Goal: Information Seeking & Learning: Learn about a topic

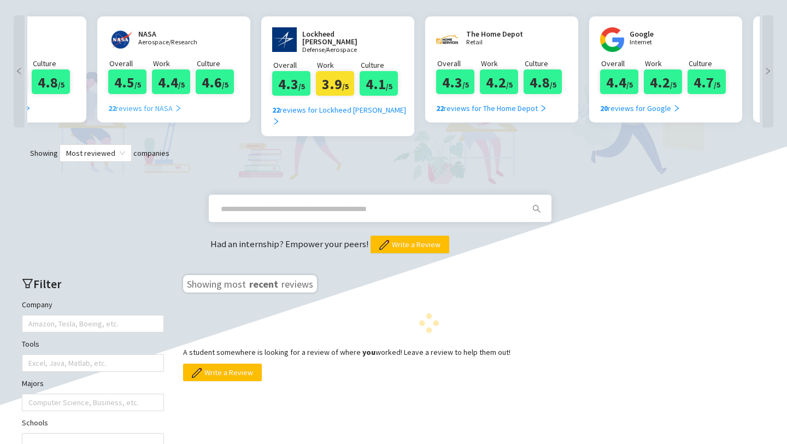
scroll to position [0, 263]
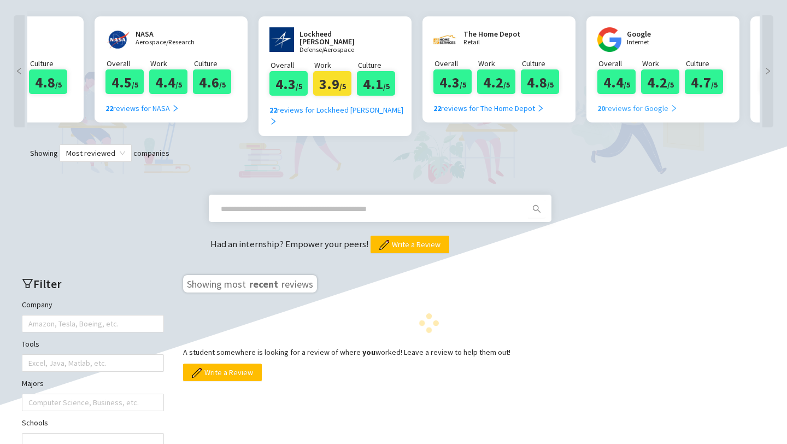
click at [628, 113] on div "20 reviews for Google" at bounding box center [637, 108] width 80 height 12
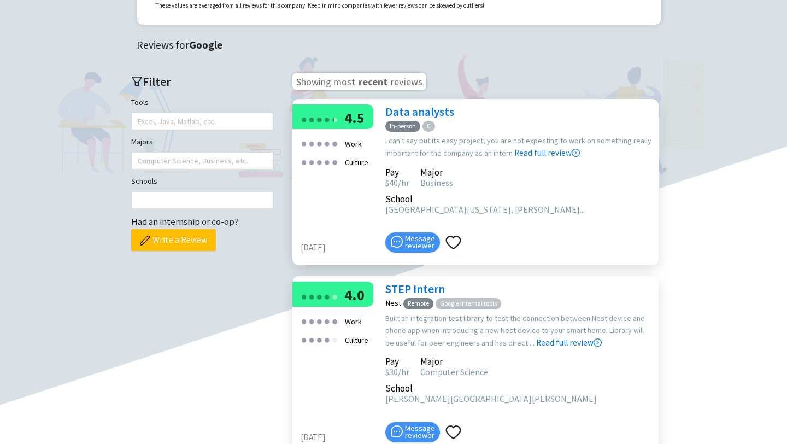
scroll to position [255, 0]
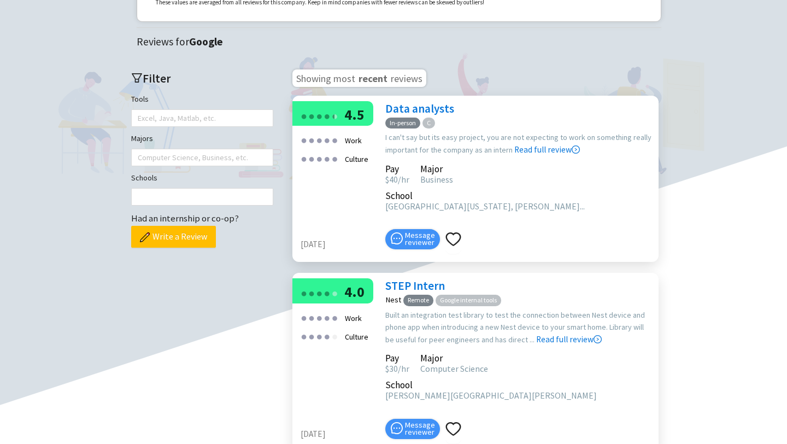
click at [538, 155] on link "Read full review" at bounding box center [547, 122] width 66 height 65
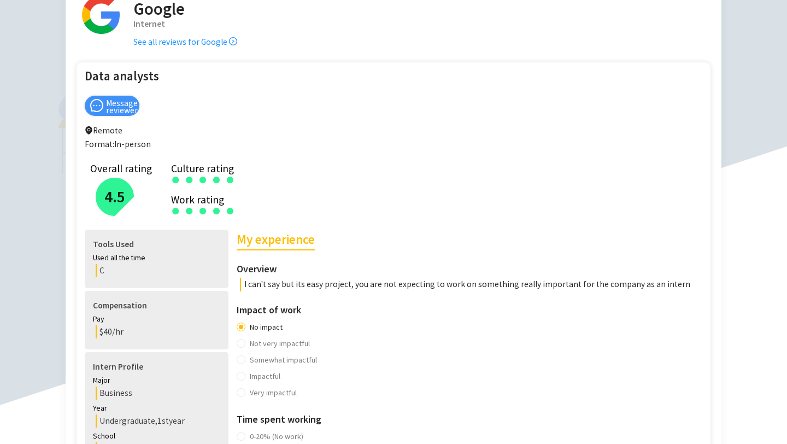
scroll to position [68, 0]
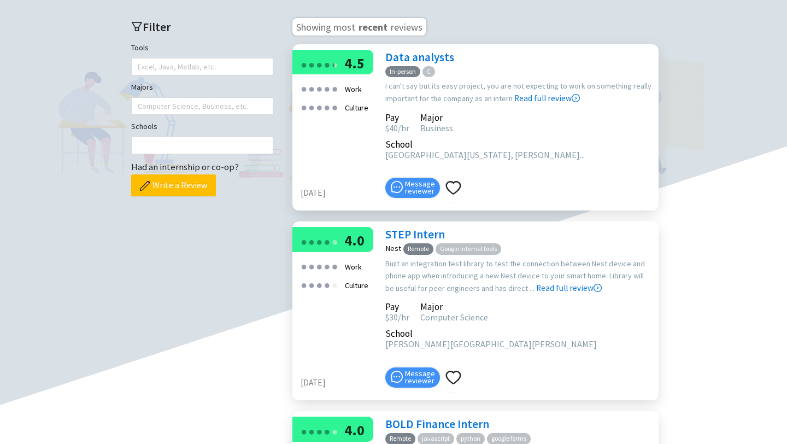
scroll to position [307, 0]
click at [425, 241] on link "STEP Intern" at bounding box center [415, 233] width 60 height 15
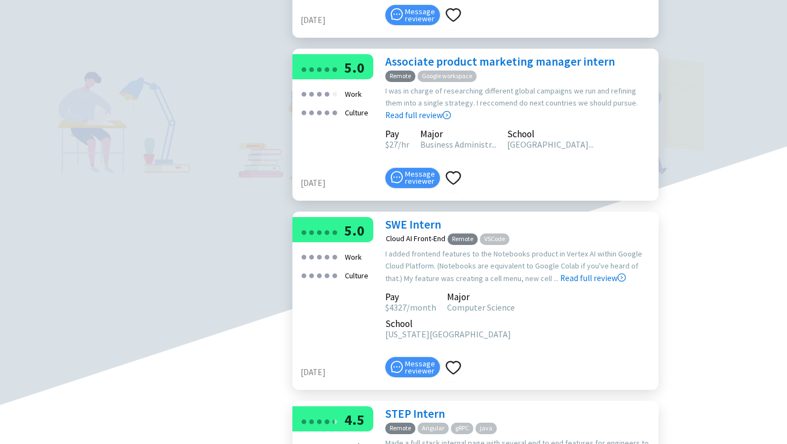
scroll to position [859, 0]
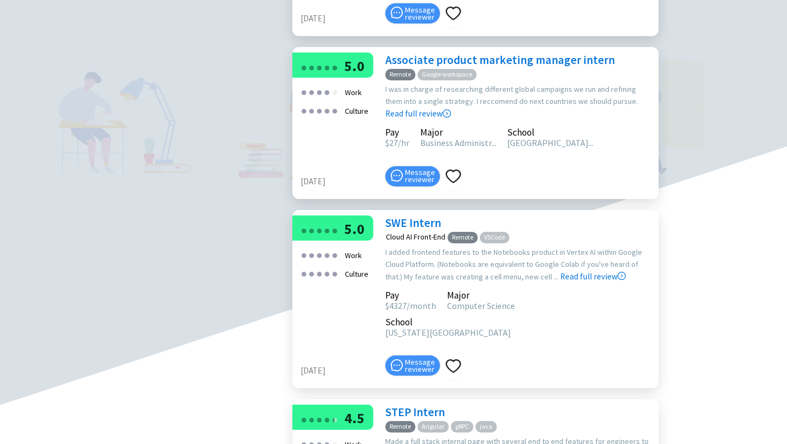
click at [419, 219] on link "SWE Intern" at bounding box center [413, 222] width 56 height 15
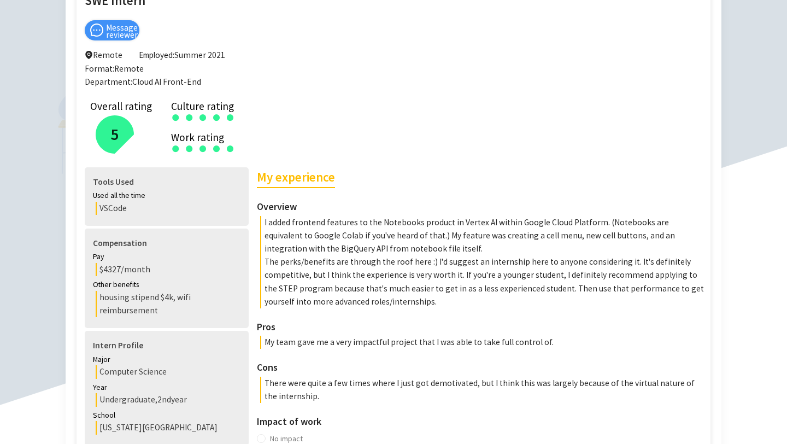
scroll to position [146, 0]
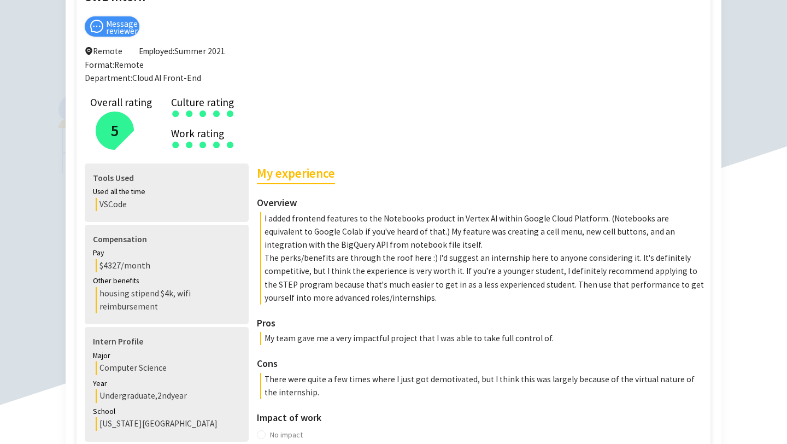
click at [419, 219] on p "I added frontend features to the Notebooks product in Vertex AI within Google C…" at bounding box center [482, 232] width 445 height 40
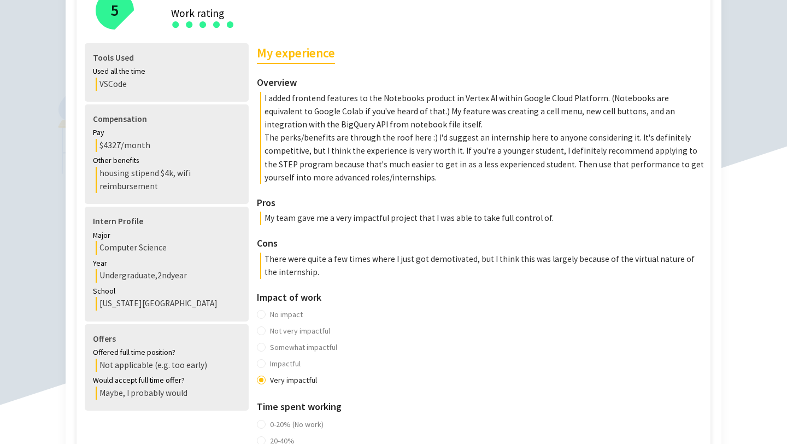
scroll to position [267, 0]
click at [482, 268] on p "There were quite a few times where I just got demotivated, but I think this was…" at bounding box center [482, 265] width 445 height 26
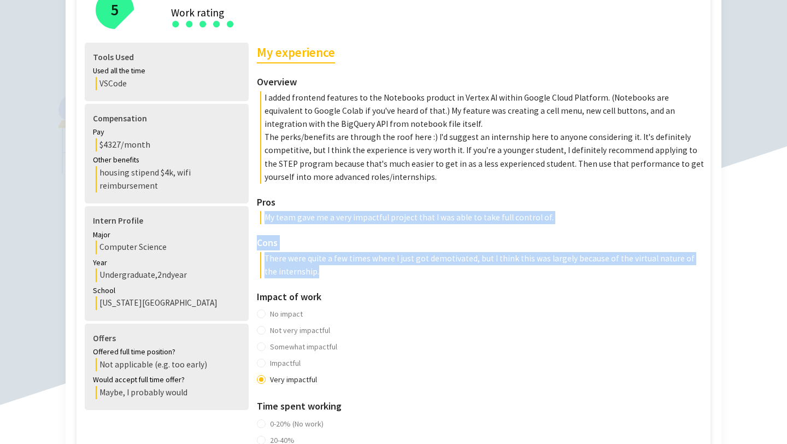
drag, startPoint x: 482, startPoint y: 268, endPoint x: 543, endPoint y: 190, distance: 98.8
drag, startPoint x: 543, startPoint y: 190, endPoint x: 555, endPoint y: 255, distance: 65.6
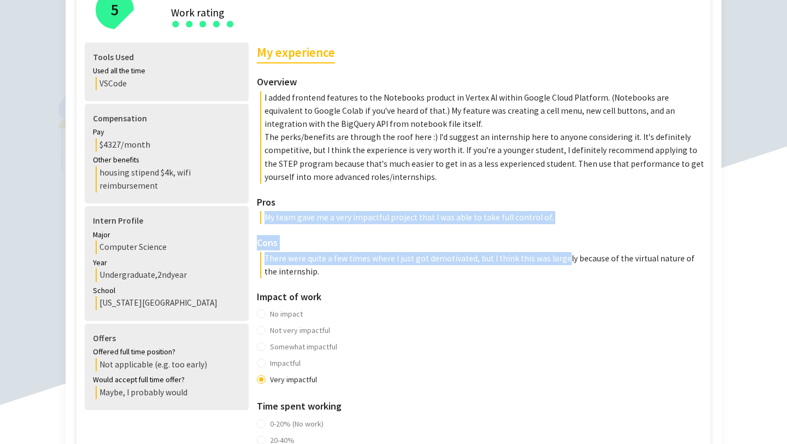
click at [555, 255] on p "There were quite a few times where I just got demotivated, but I think this was…" at bounding box center [482, 265] width 445 height 26
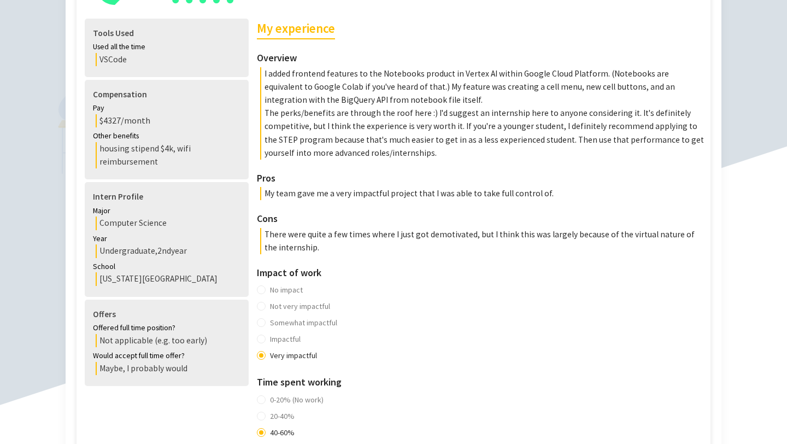
scroll to position [292, 0]
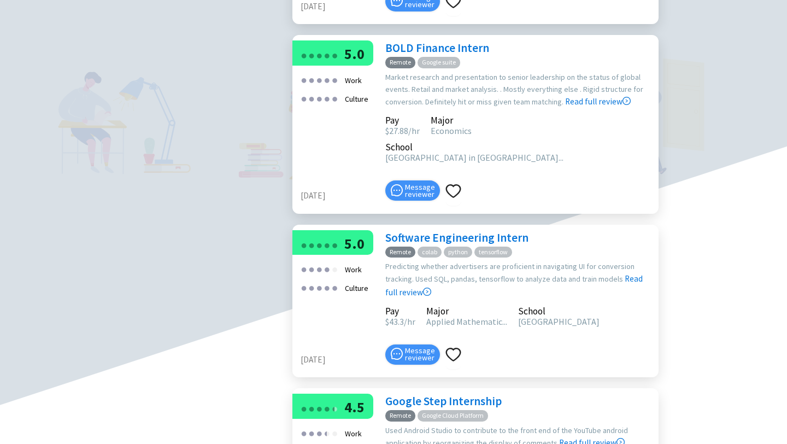
scroll to position [1477, 0]
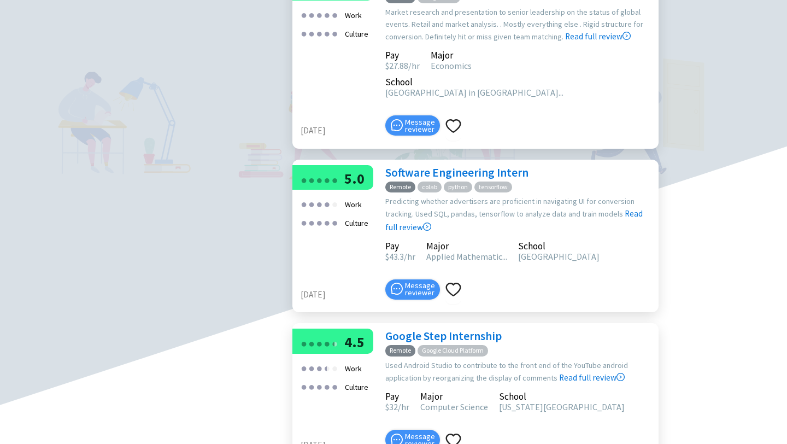
click at [696, 275] on main "Google Internet Google's mission is "to organize the world’s information and ma…" at bounding box center [393, 378] width 765 height 3625
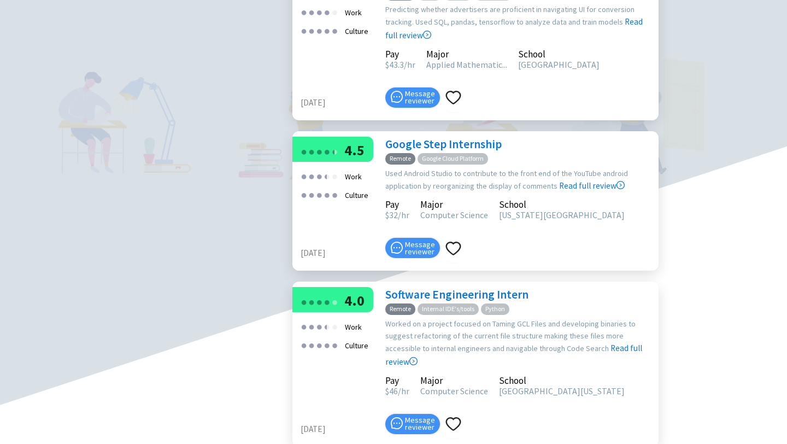
scroll to position [1669, 0]
click at [458, 287] on link "Software Engineering Intern" at bounding box center [456, 294] width 143 height 15
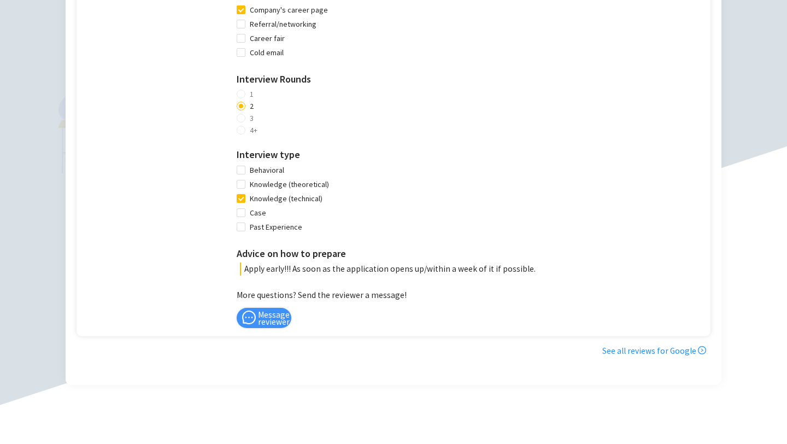
scroll to position [680, 0]
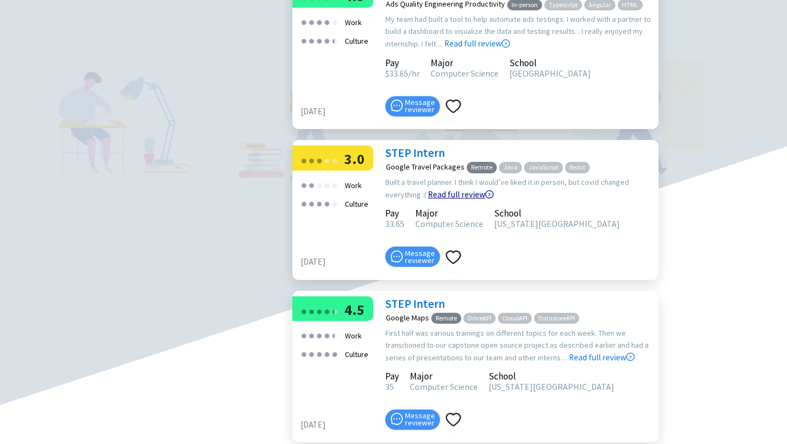
scroll to position [2481, 0]
click at [406, 296] on link "STEP Intern" at bounding box center [415, 303] width 60 height 15
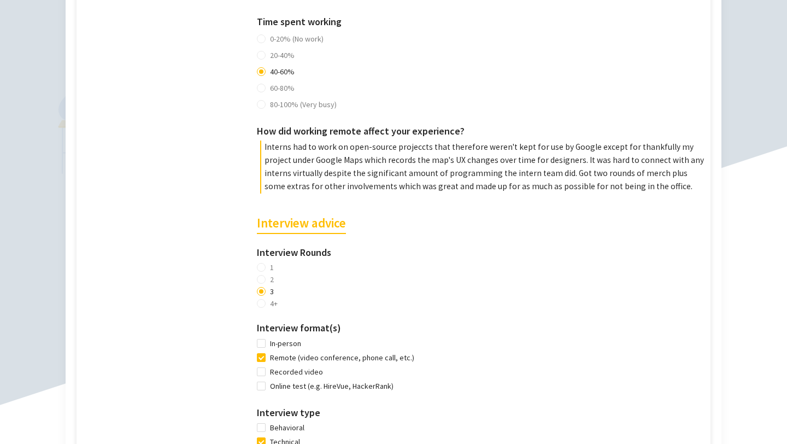
scroll to position [705, 0]
click at [406, 153] on p "Interns had to work on open-source projeccts that therefore weren't kept for us…" at bounding box center [482, 166] width 445 height 53
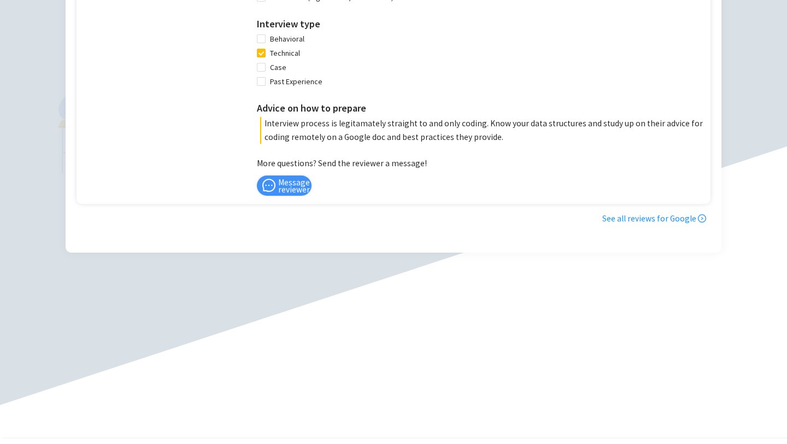
scroll to position [1153, 0]
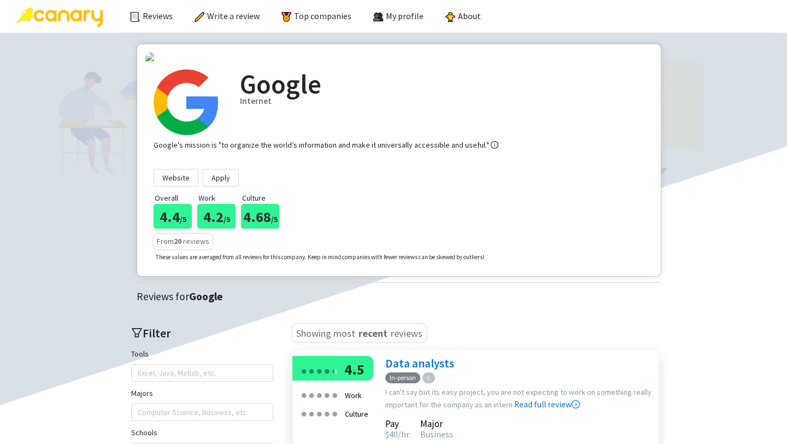
click at [532, 268] on div "Google Internet Google's mission is "to organize the world’s information and ma…" at bounding box center [398, 164] width 507 height 207
click at [529, 268] on div "Google Internet Google's mission is "to organize the world’s information and ma…" at bounding box center [398, 164] width 507 height 207
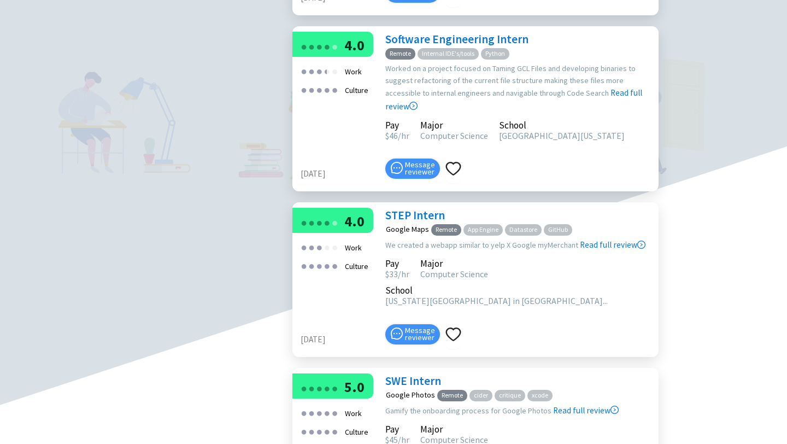
scroll to position [1926, 0]
